Goal: Find specific page/section: Find specific page/section

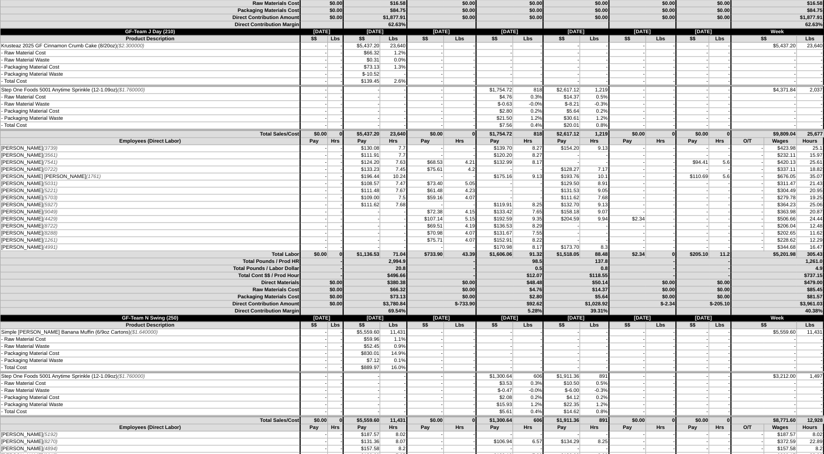
scroll to position [1415, 0]
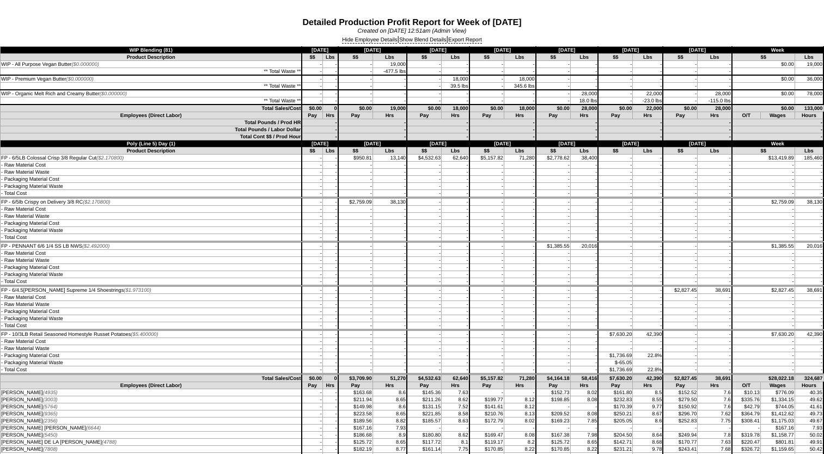
scroll to position [4844, 0]
